Goal: Task Accomplishment & Management: Manage account settings

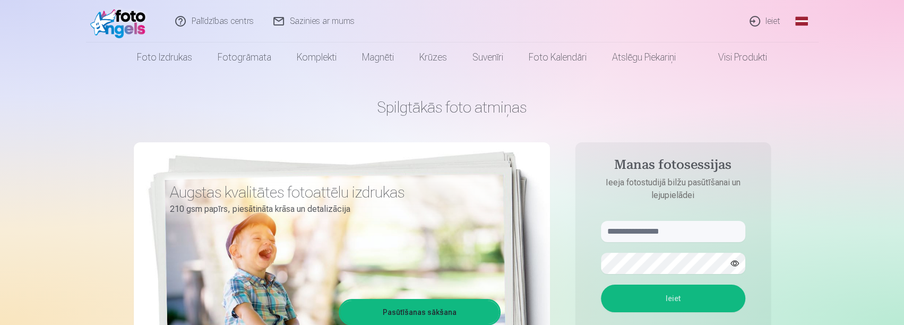
click at [775, 22] on link "Ieiet" at bounding box center [765, 21] width 51 height 42
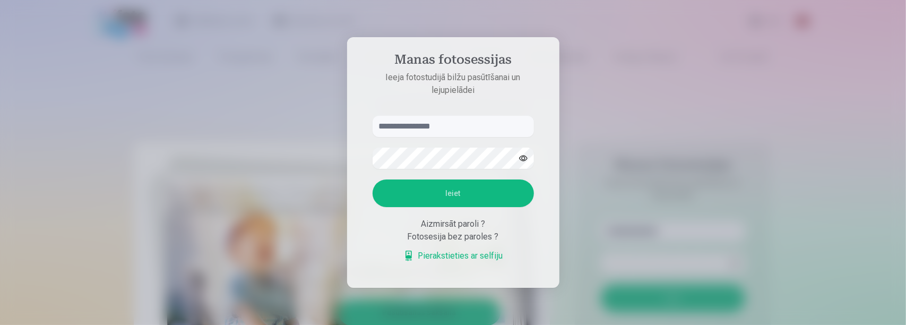
click at [450, 125] on input "text" at bounding box center [452, 126] width 161 height 21
type input "**********"
click at [435, 195] on button "Ieiet" at bounding box center [452, 193] width 161 height 28
